Goal: Task Accomplishment & Management: Use online tool/utility

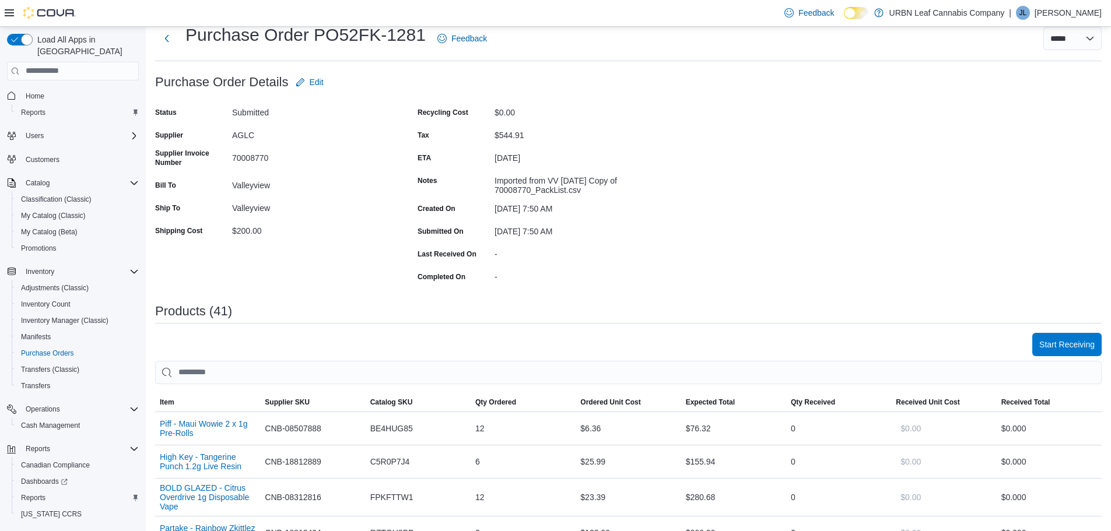
scroll to position [117, 0]
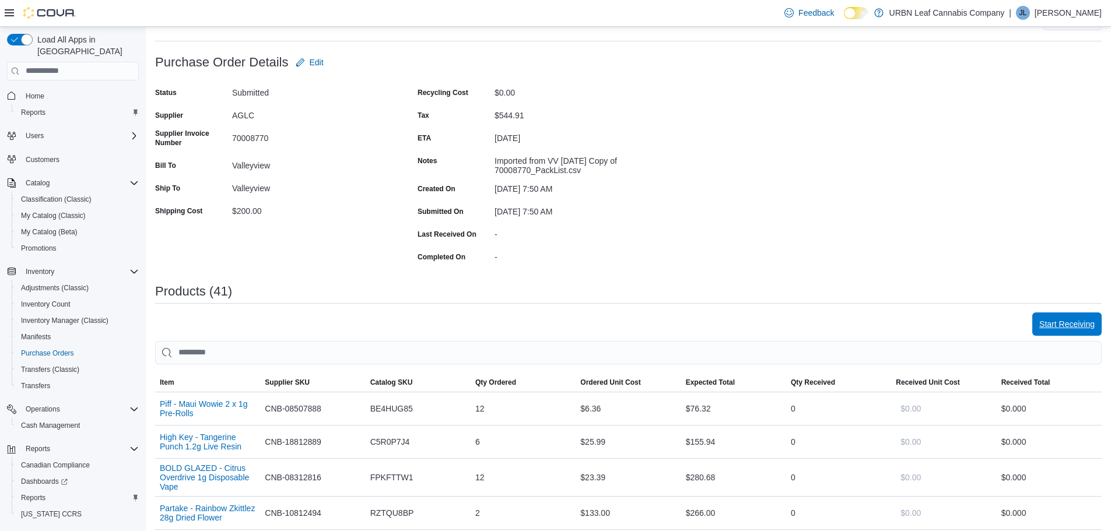
click at [1078, 317] on span "Start Receiving" at bounding box center [1066, 324] width 55 height 23
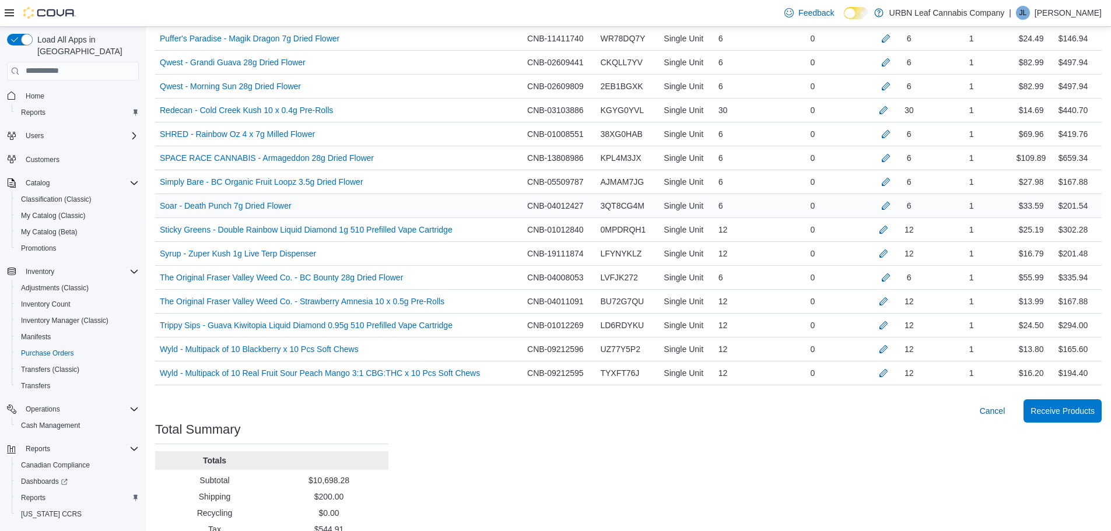
scroll to position [1070, 0]
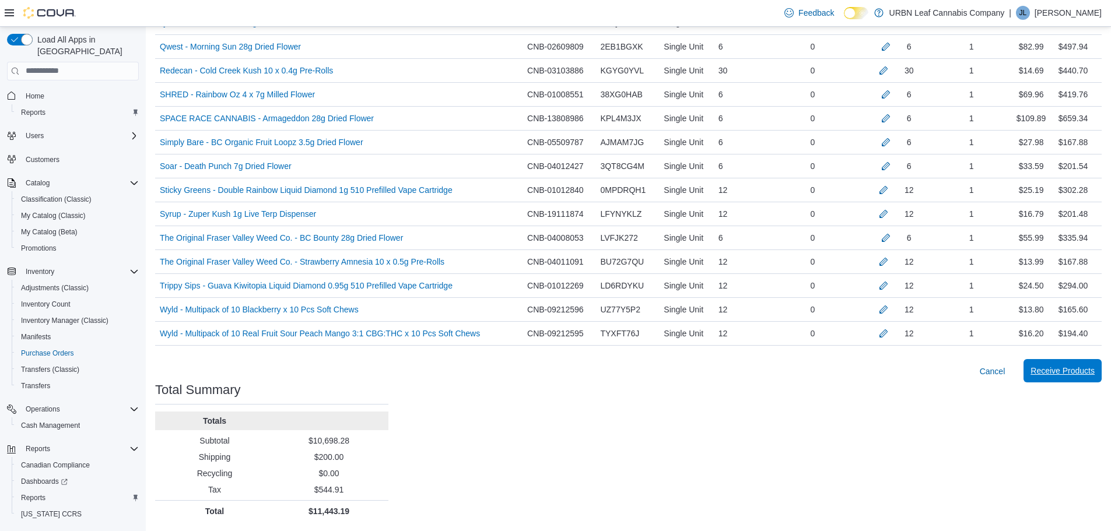
click at [1054, 371] on span "Receive Products" at bounding box center [1063, 371] width 64 height 12
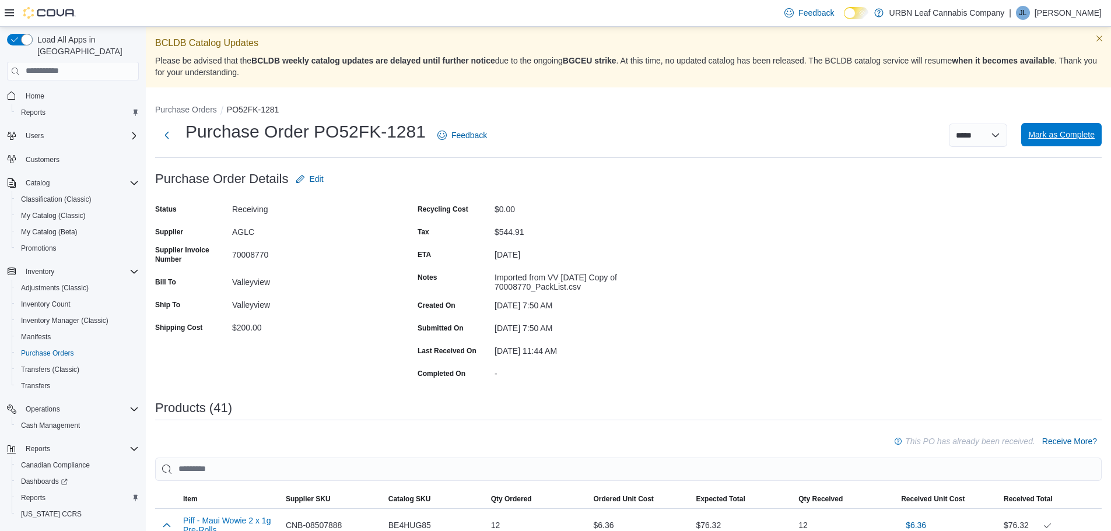
click at [1068, 135] on span "Mark as Complete" at bounding box center [1061, 135] width 66 height 12
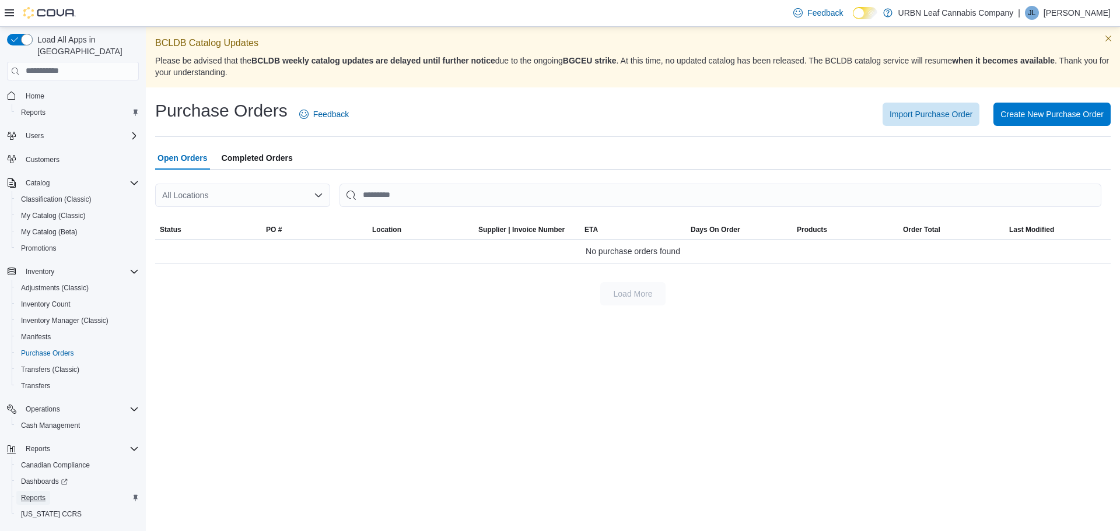
click at [44, 493] on span "Reports" at bounding box center [33, 497] width 24 height 9
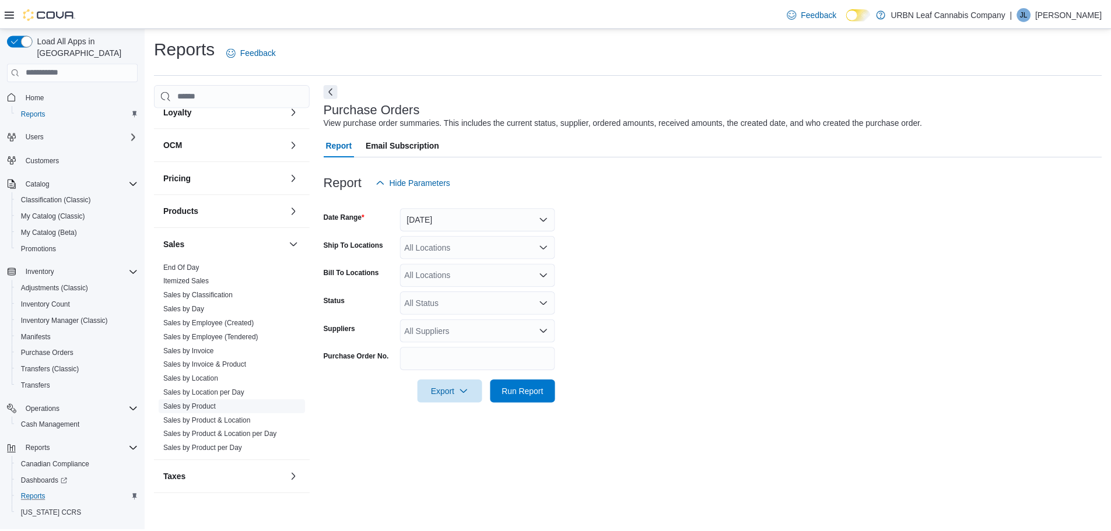
scroll to position [460, 0]
click at [205, 381] on link "Sales by Location" at bounding box center [191, 378] width 55 height 8
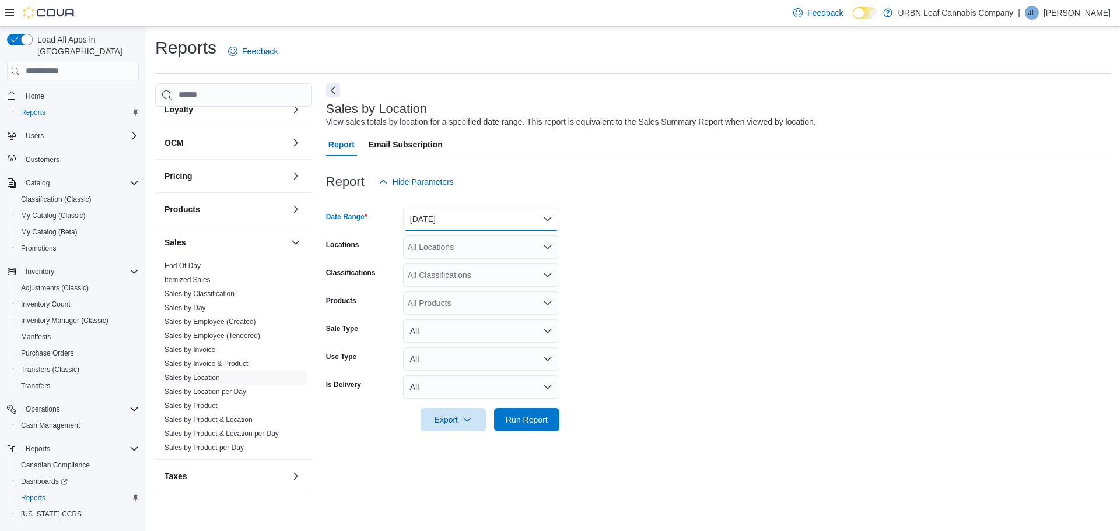
click at [516, 212] on button "[DATE]" at bounding box center [481, 219] width 156 height 23
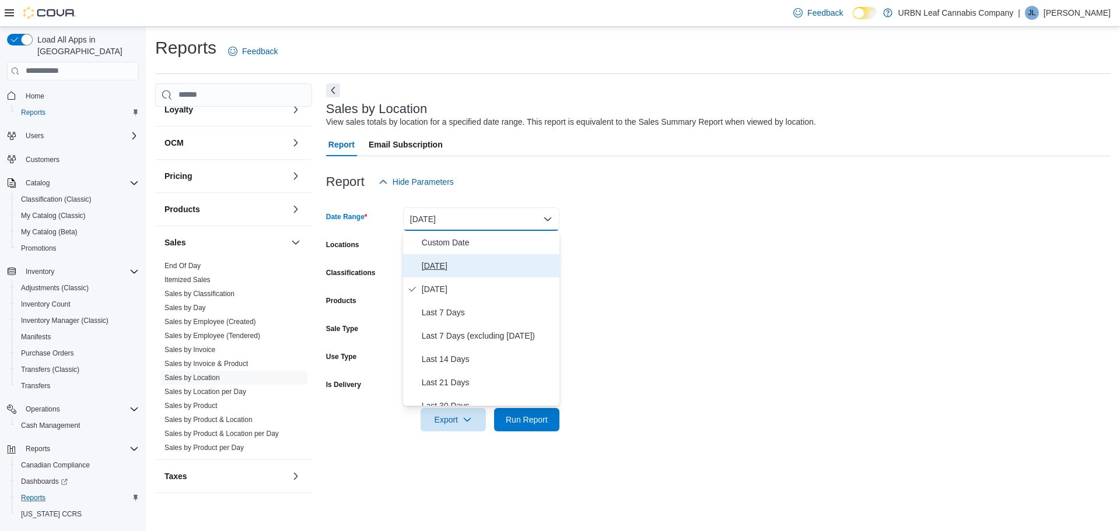
click at [444, 265] on span "[DATE]" at bounding box center [488, 266] width 133 height 14
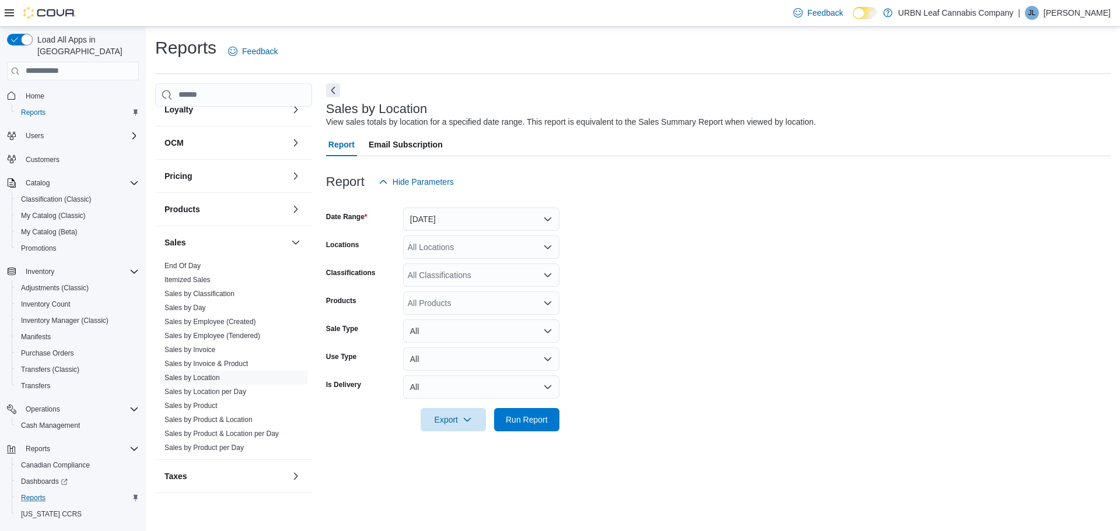
click at [607, 349] on form "Date Range [DATE] Locations All Locations Classifications All Classifications P…" at bounding box center [718, 313] width 784 height 238
click at [527, 418] on span "Run Report" at bounding box center [527, 420] width 42 height 12
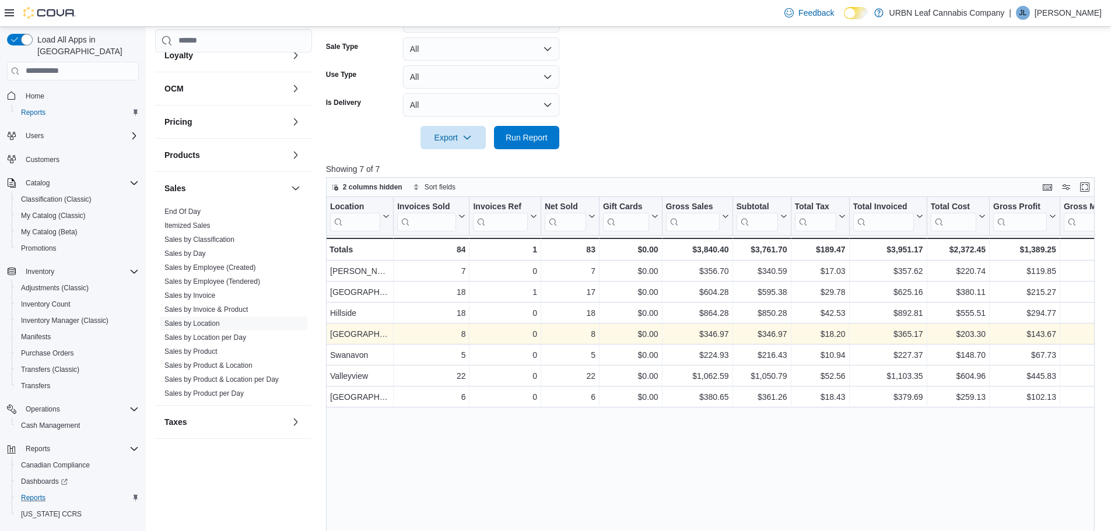
scroll to position [292, 0]
